Goal: Check status: Check status

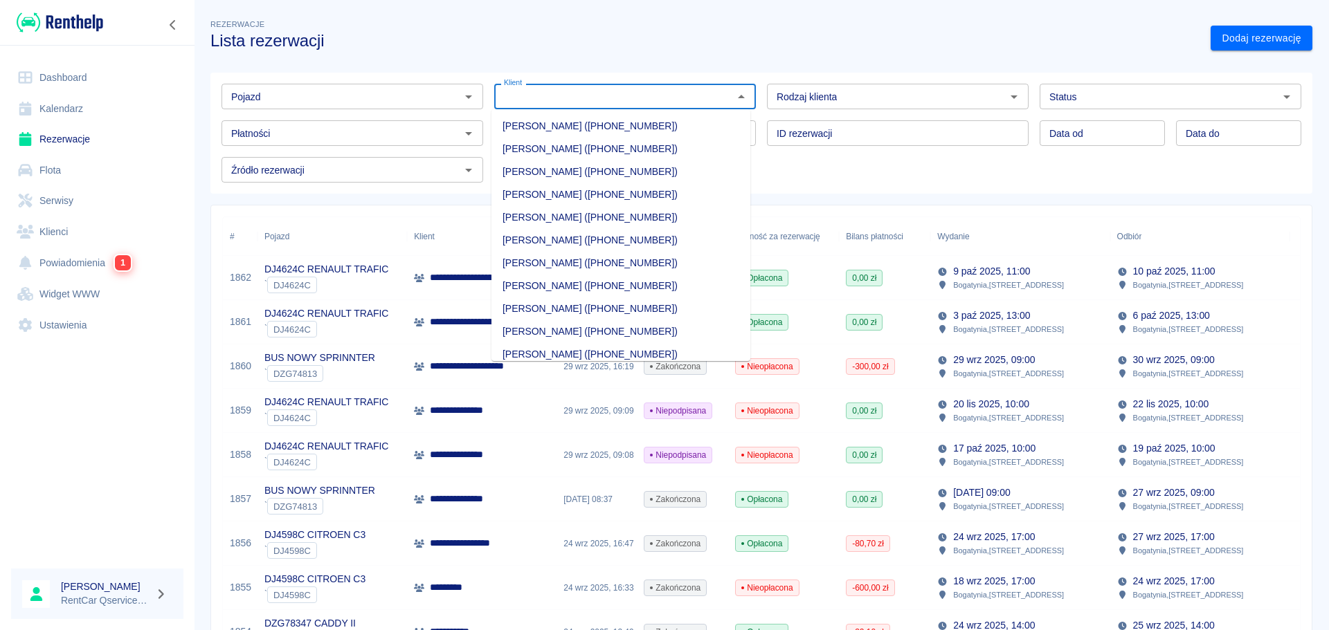
click at [574, 102] on input "Klient" at bounding box center [613, 96] width 230 height 17
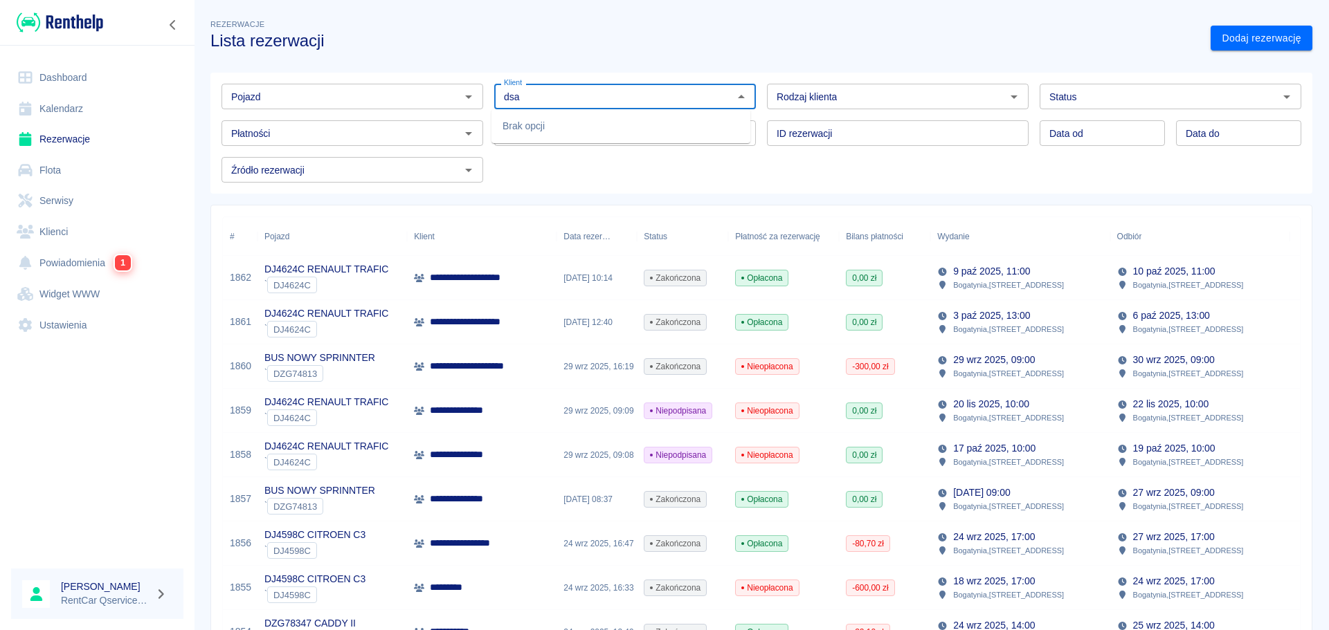
click at [574, 103] on input "dsa" at bounding box center [613, 96] width 230 height 17
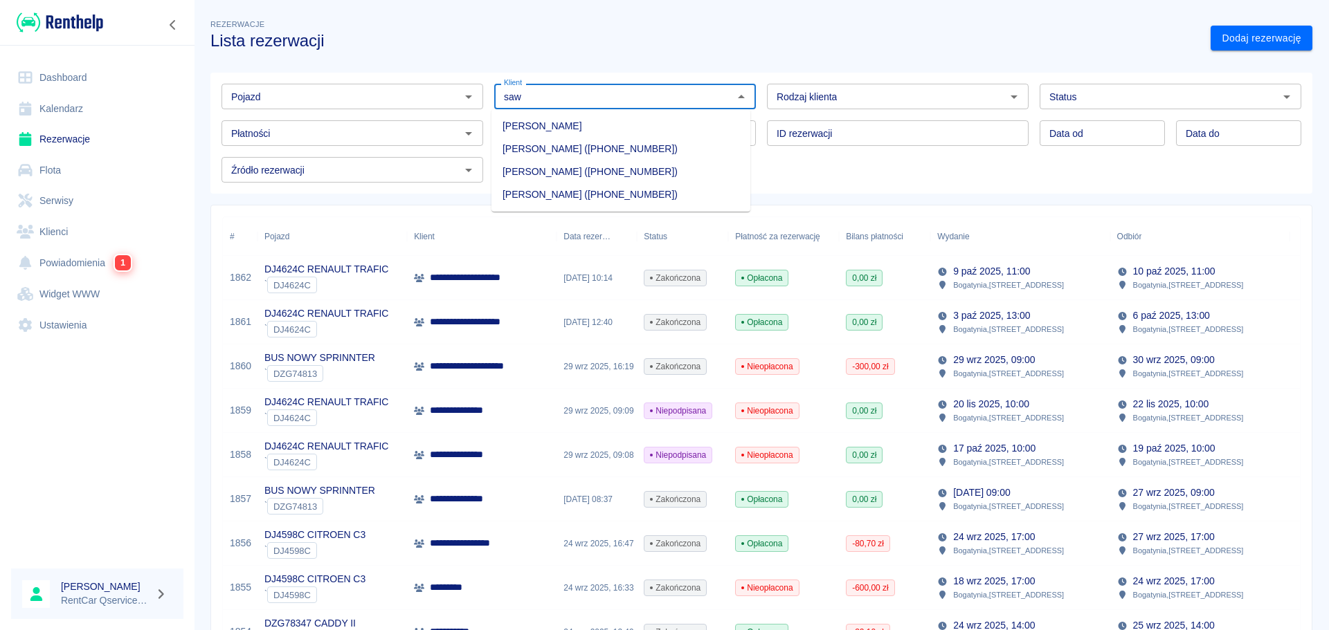
click at [552, 163] on li "[PERSON_NAME] ([PHONE_NUMBER])" at bounding box center [620, 172] width 259 height 23
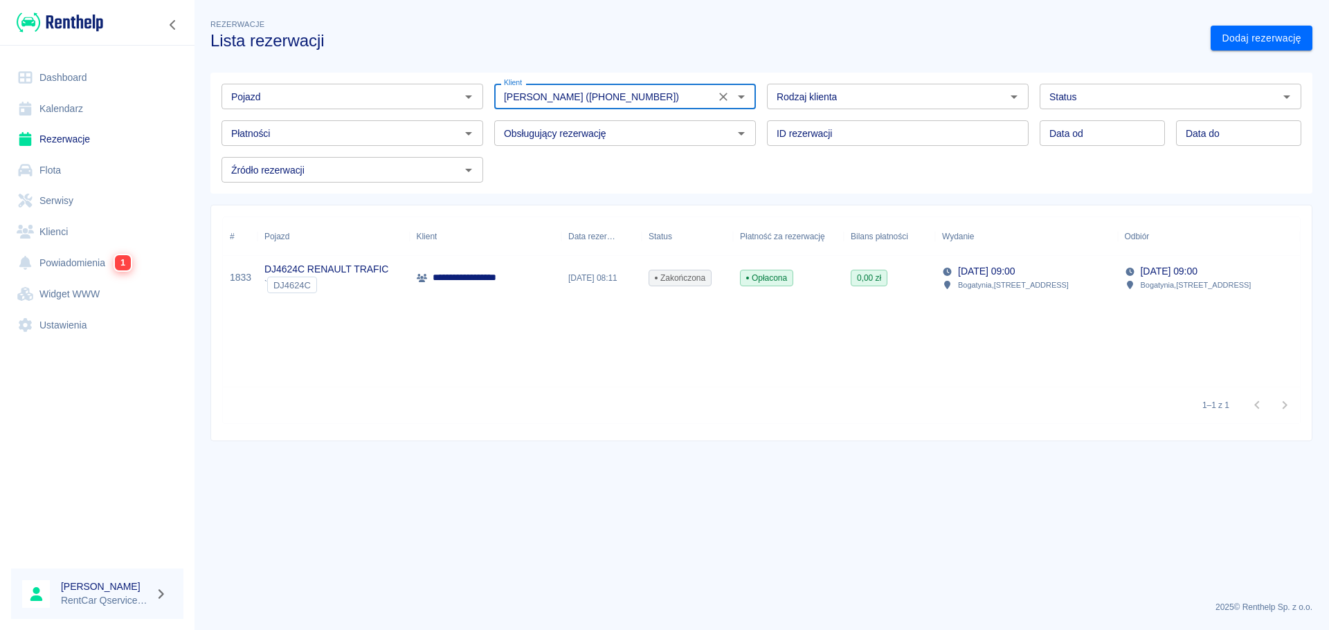
type input "[PERSON_NAME] ([PHONE_NUMBER])"
click at [341, 272] on p "DJ4624C RENAULT TRAFIC" at bounding box center [326, 269] width 124 height 15
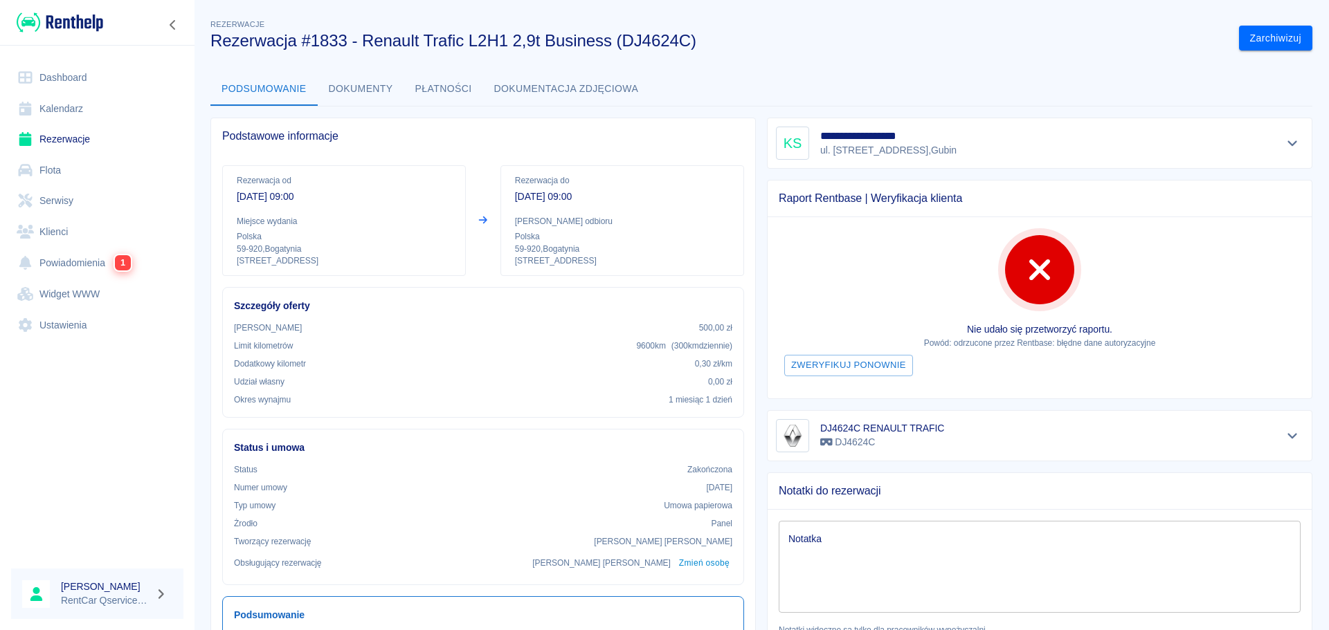
click at [358, 84] on button "Dokumenty" at bounding box center [361, 89] width 87 height 33
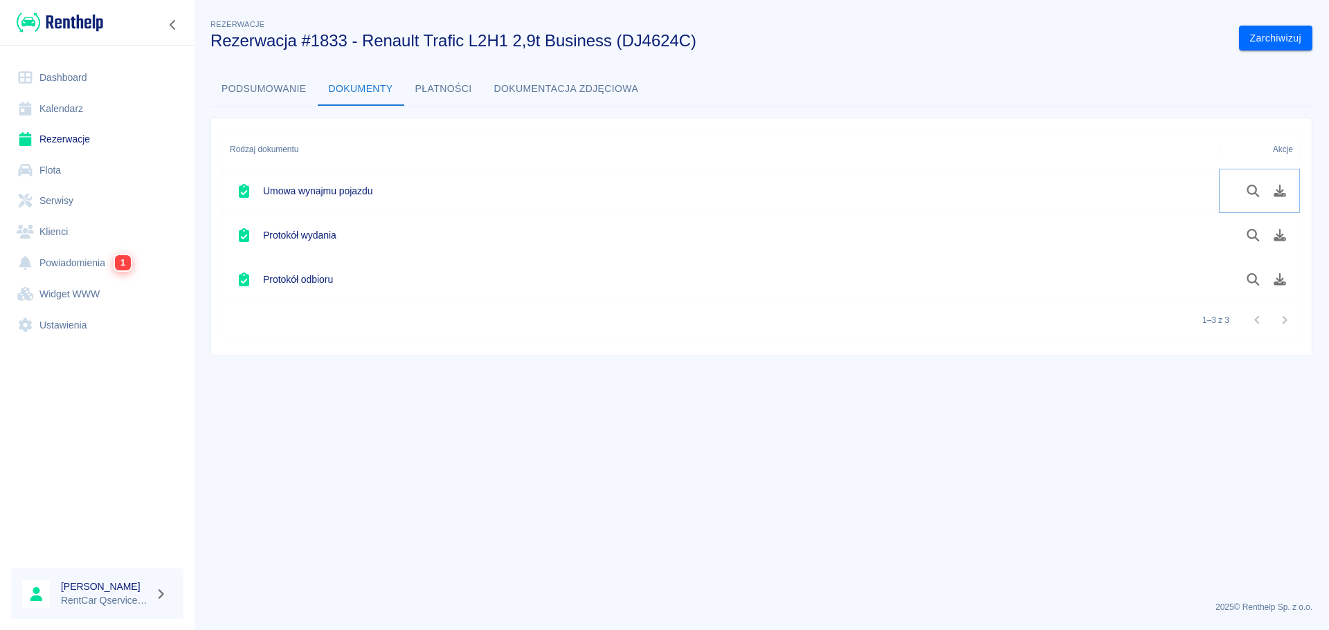
click at [1253, 185] on icon "Podgląd dokumentu" at bounding box center [1253, 191] width 16 height 12
click at [89, 79] on link "Dashboard" at bounding box center [97, 77] width 172 height 31
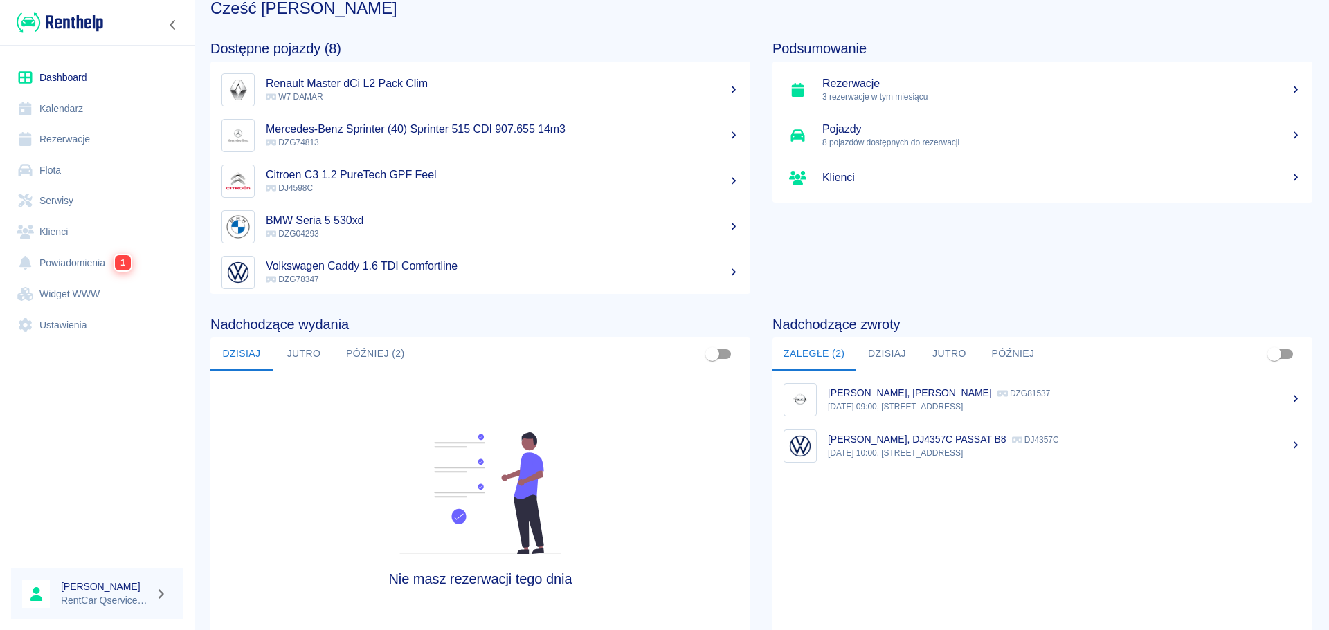
scroll to position [91, 0]
